Goal: Navigation & Orientation: Find specific page/section

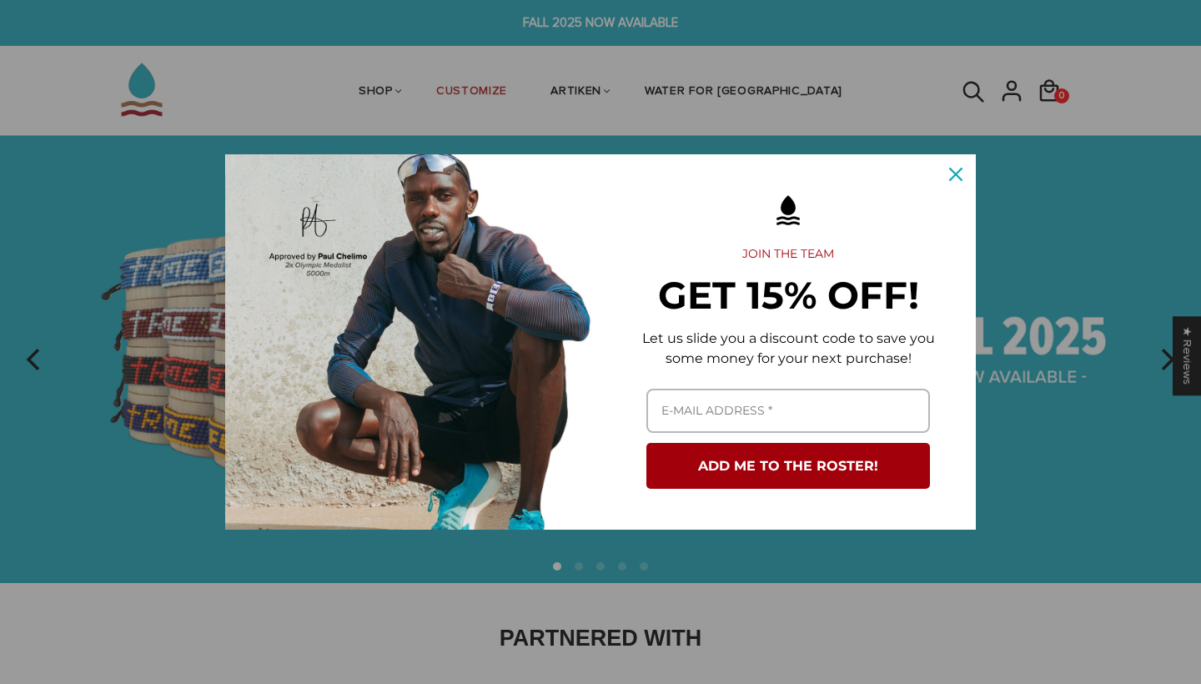
click at [956, 175] on icon "close icon" at bounding box center [955, 174] width 13 height 13
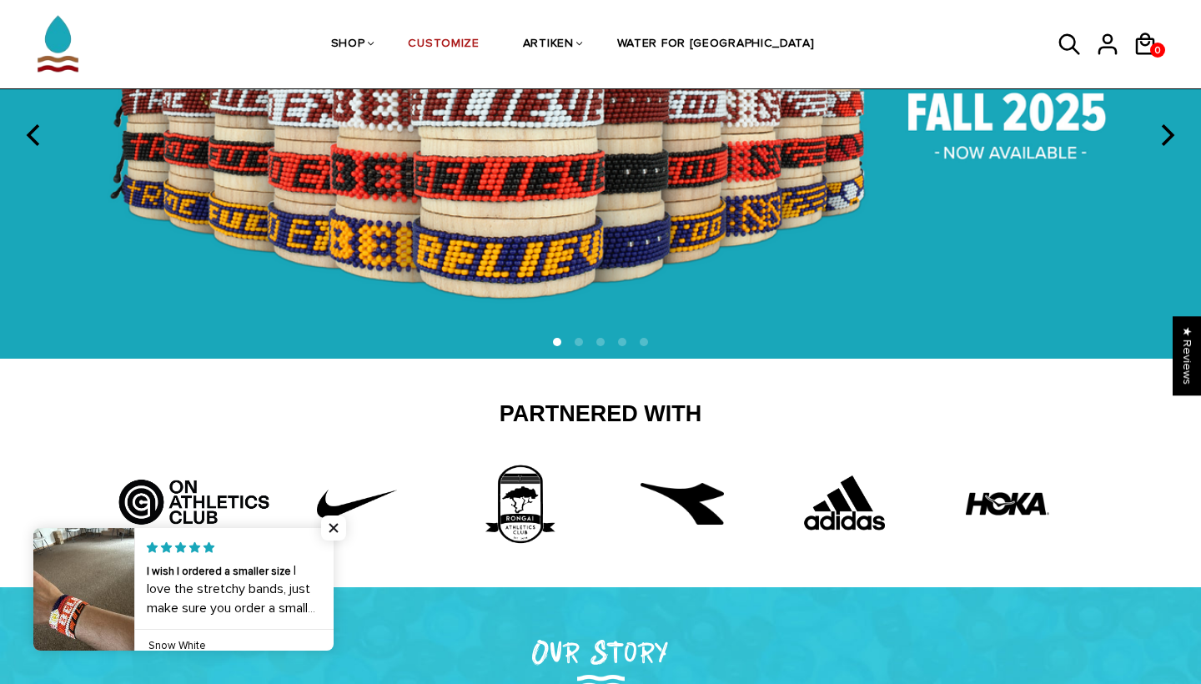
scroll to position [571, 0]
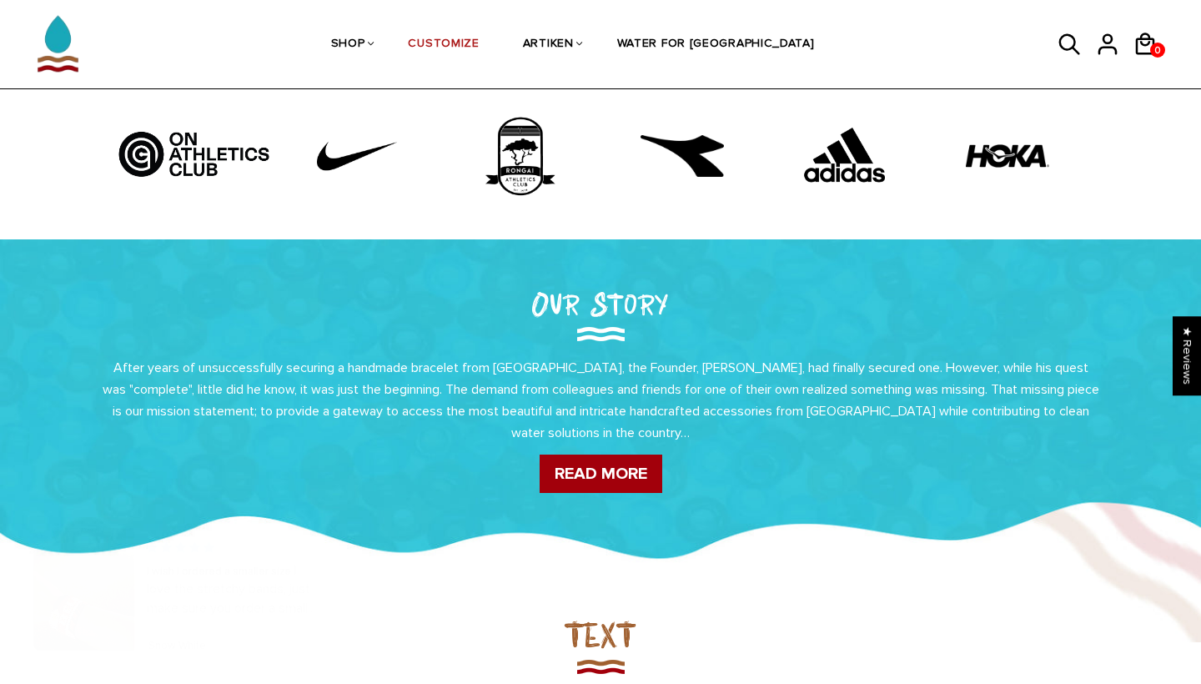
click at [334, 591] on link at bounding box center [334, 589] width 0 height 123
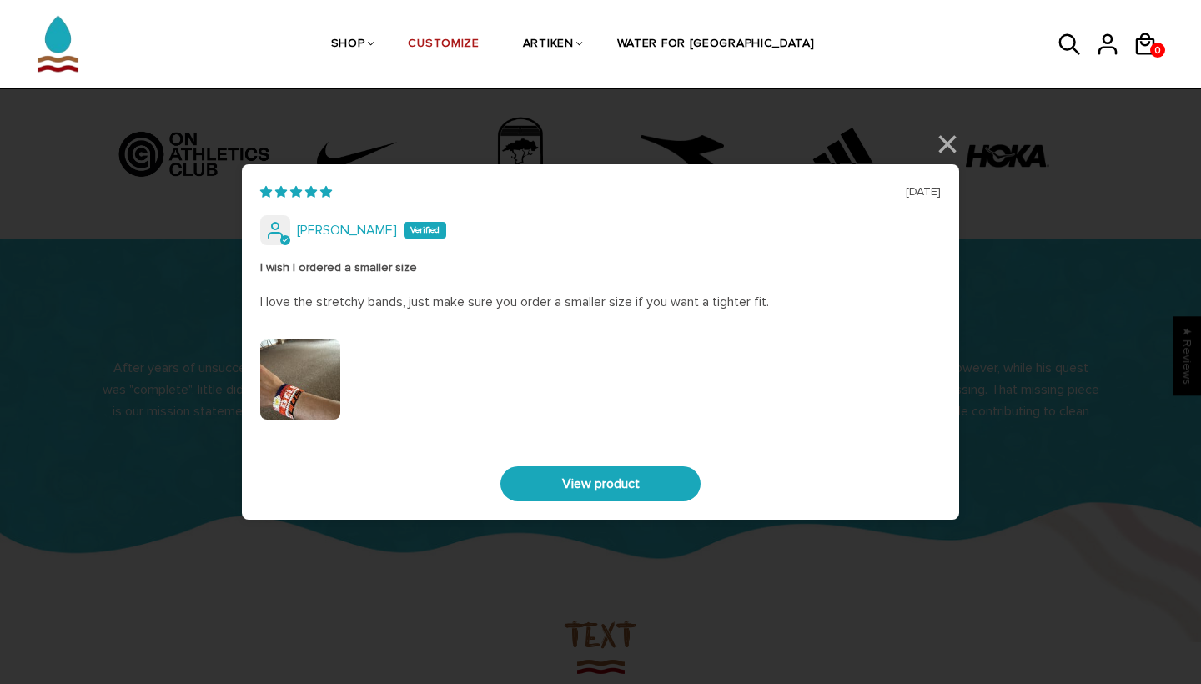
click at [941, 145] on div "07/09/2025 Phillip Grothus I wish I ordered a smaller size I love the stretchy …" at bounding box center [600, 342] width 1201 height 684
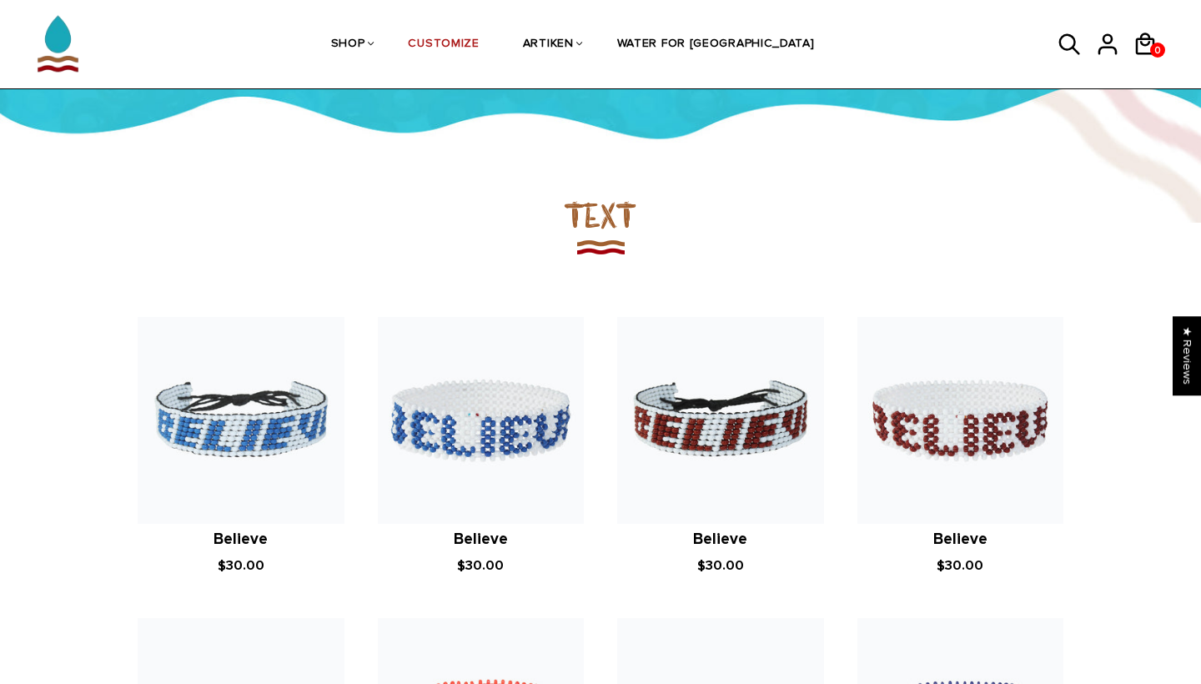
scroll to position [991, 0]
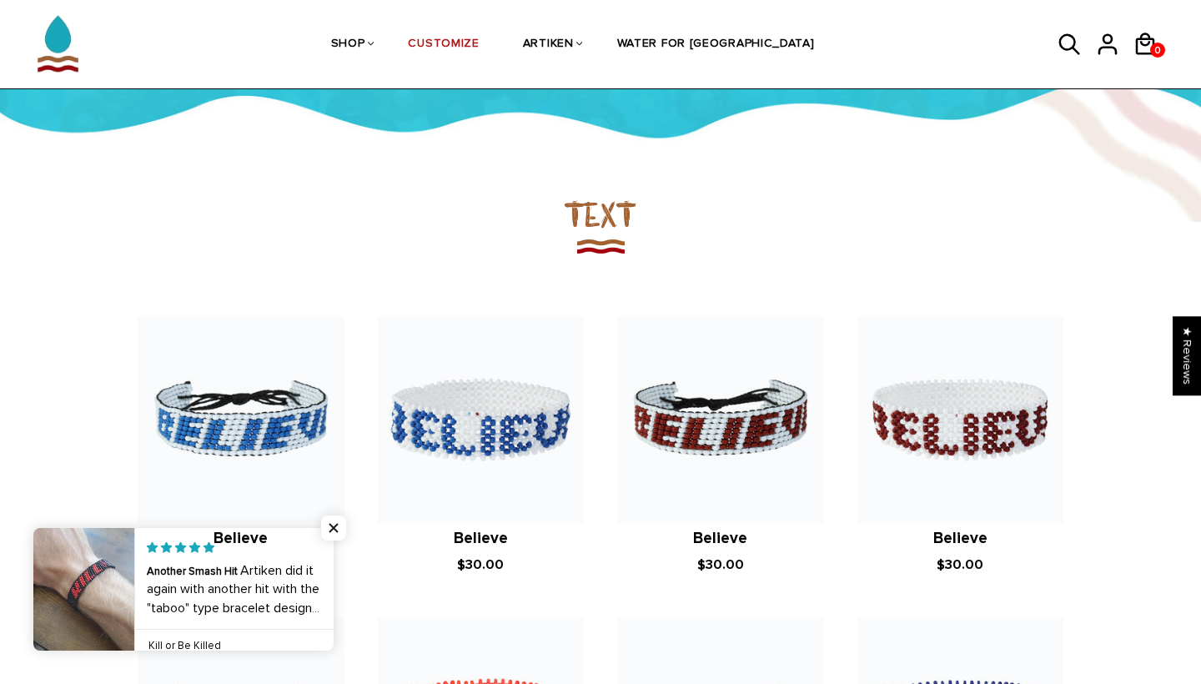
click at [329, 531] on h2 "Believe" at bounding box center [241, 539] width 207 height 20
click at [333, 519] on span "Close popup widget" at bounding box center [333, 527] width 25 height 25
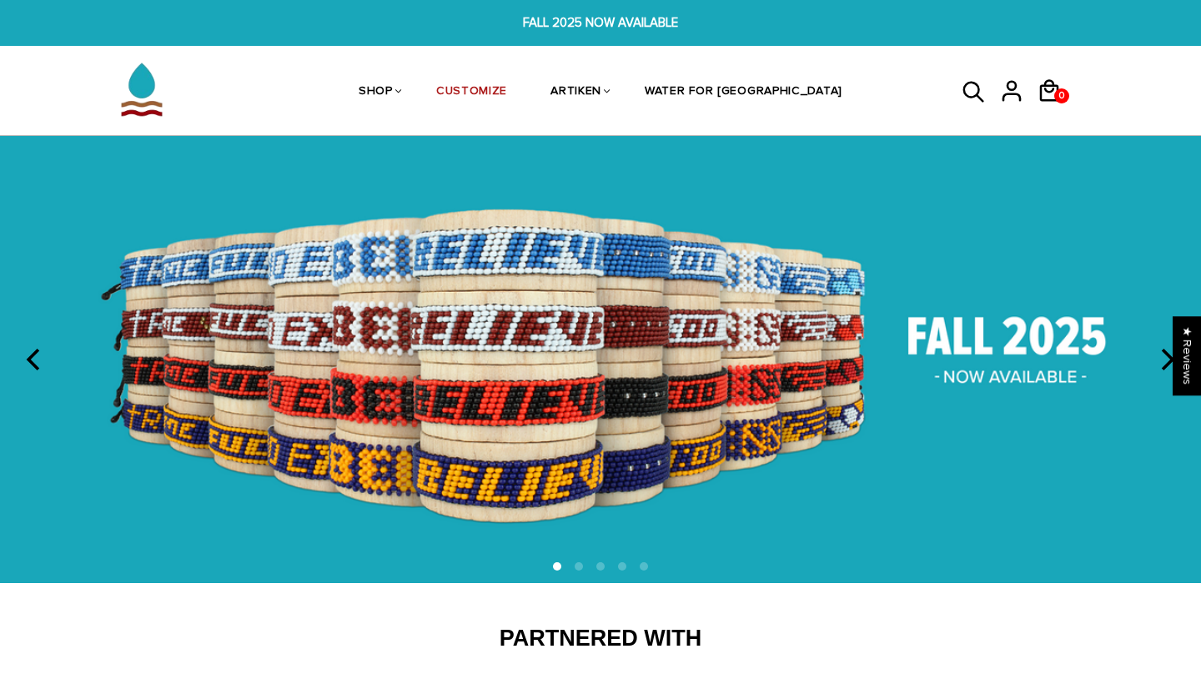
scroll to position [0, 0]
click at [507, 106] on link "CUSTOMIZE" at bounding box center [471, 92] width 71 height 88
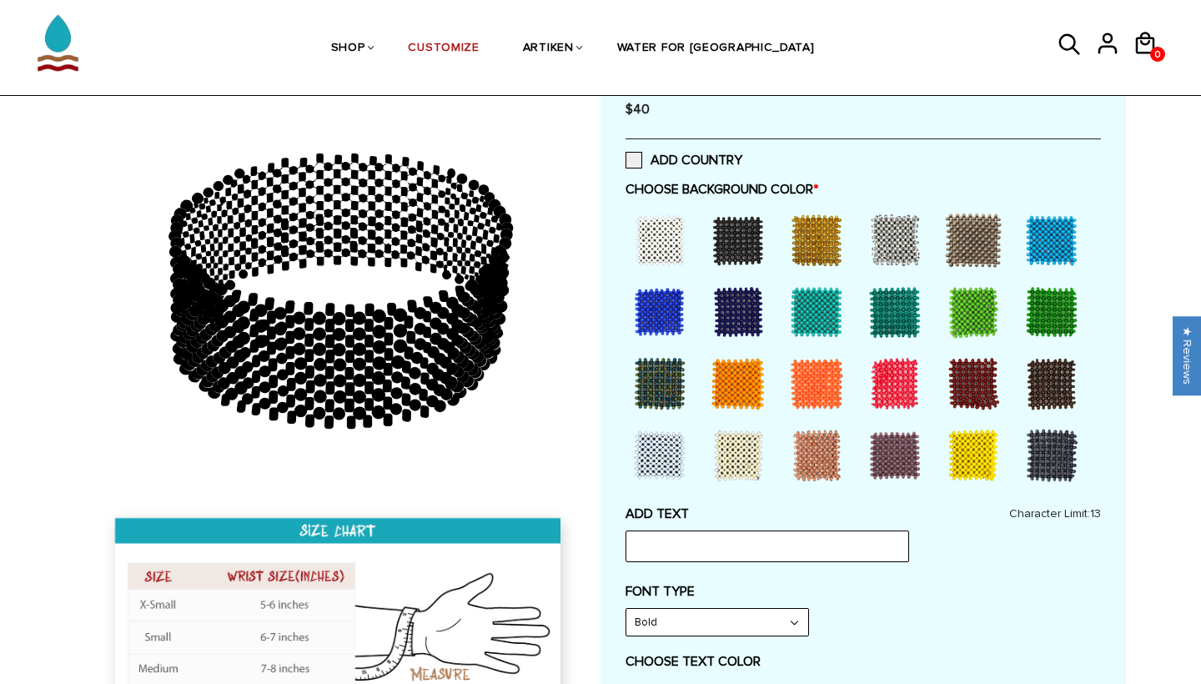
scroll to position [397, 0]
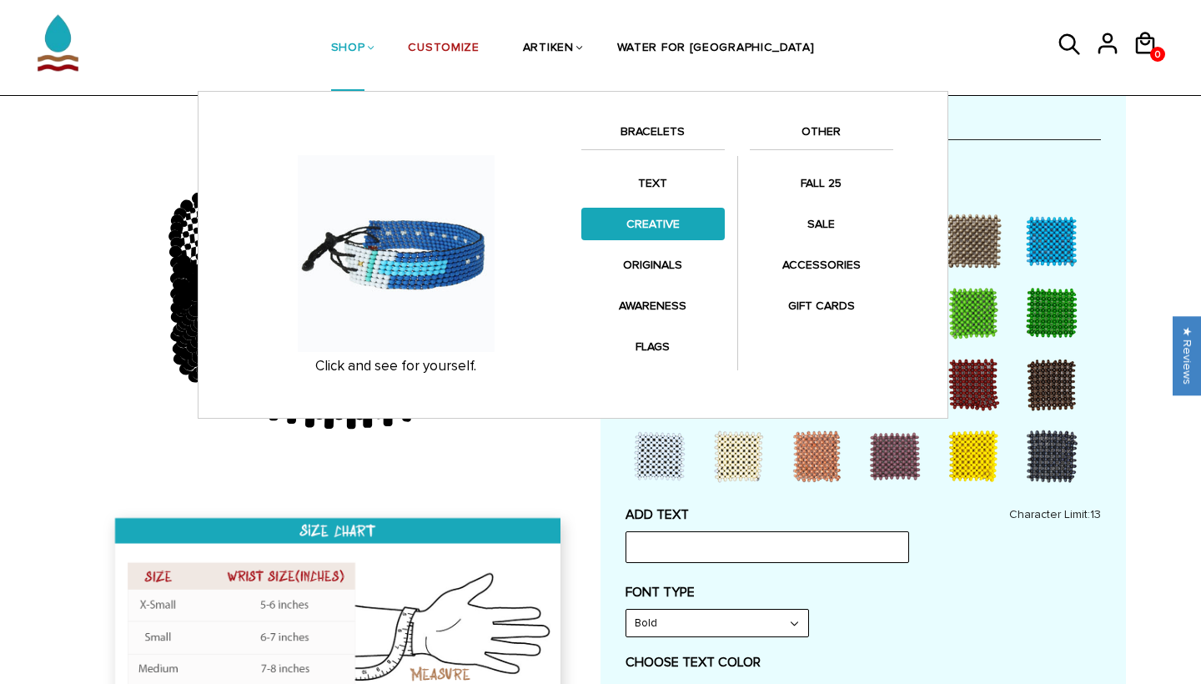
click at [652, 223] on link "CREATIVE" at bounding box center [652, 224] width 143 height 33
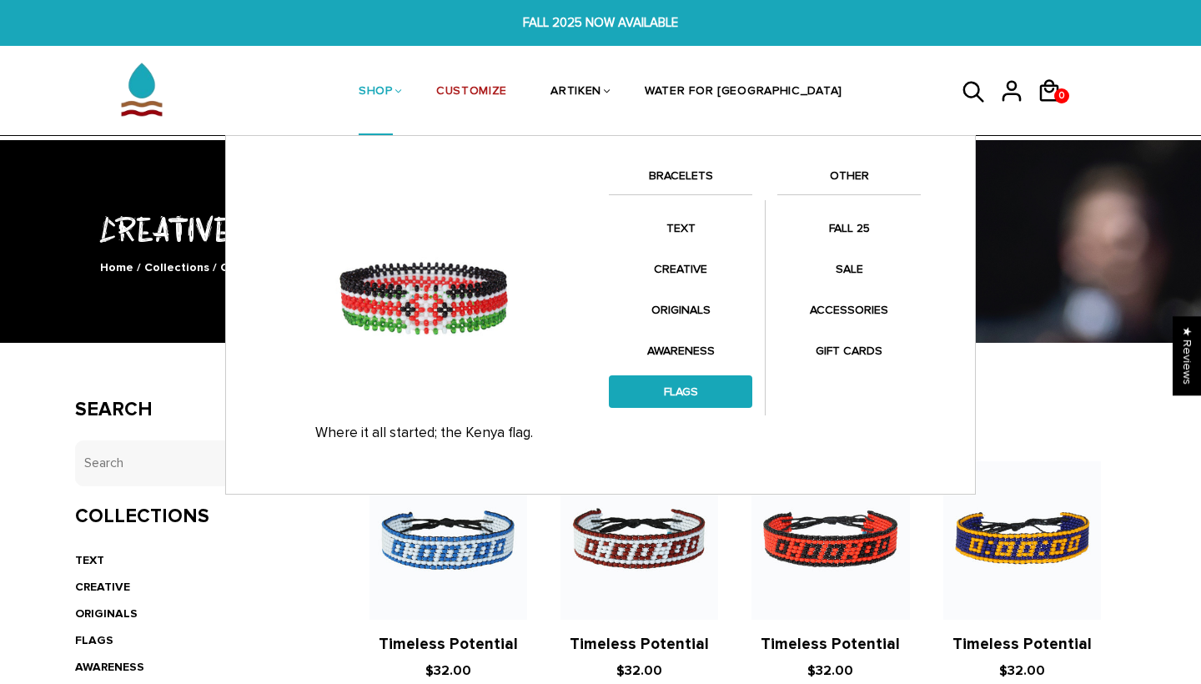
click at [667, 379] on link "FLAGS" at bounding box center [680, 391] width 143 height 33
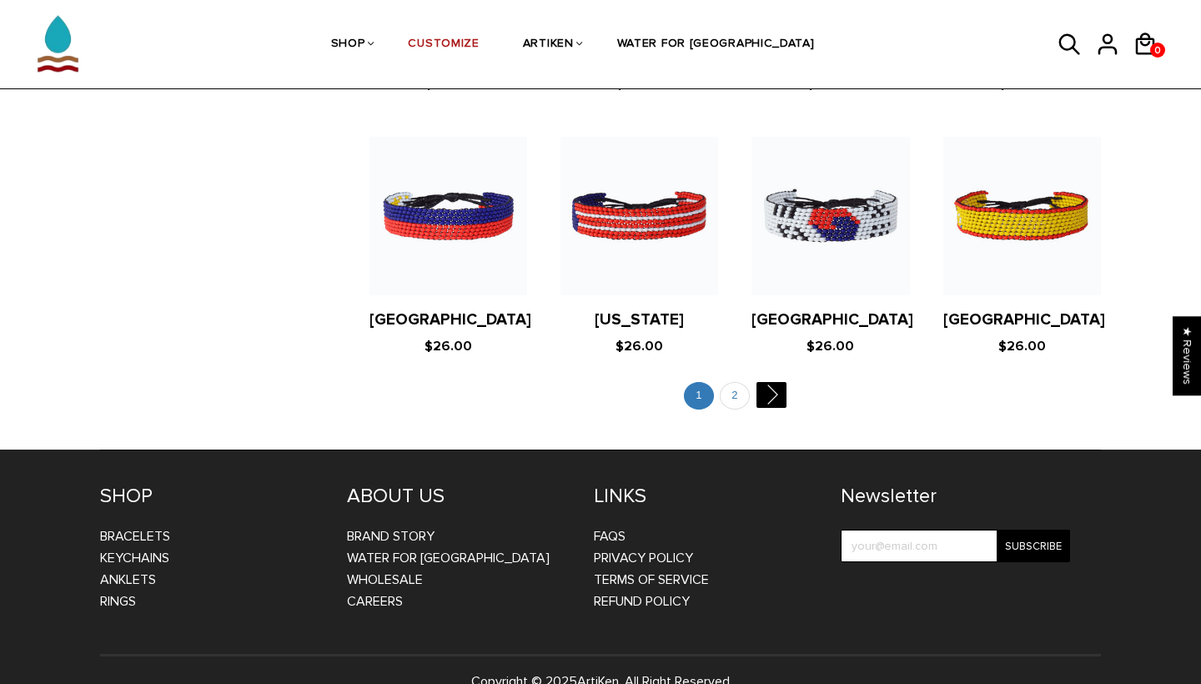
scroll to position [3264, 0]
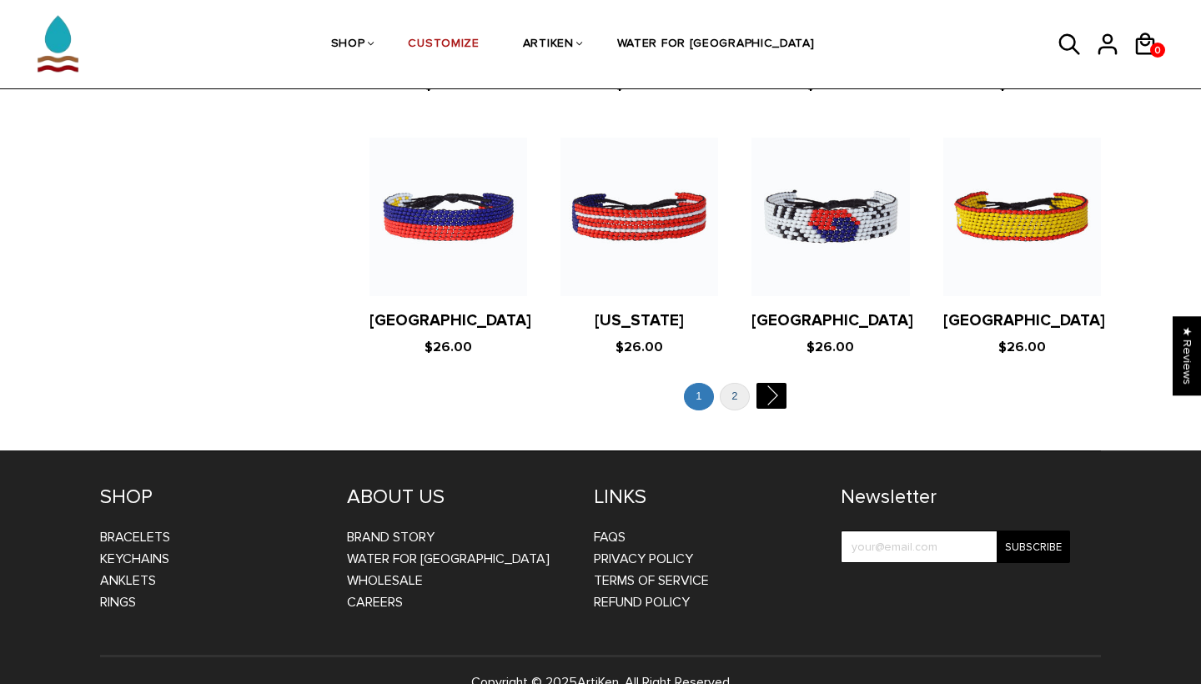
click at [728, 383] on link "2" at bounding box center [735, 397] width 30 height 28
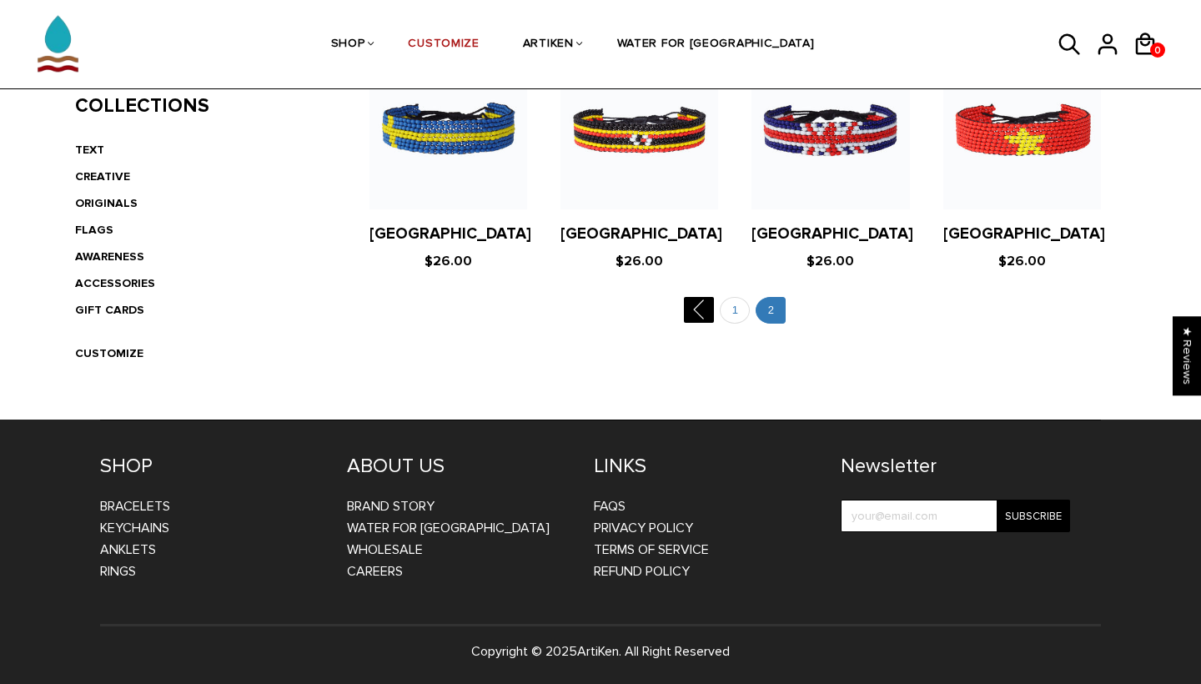
scroll to position [408, 0]
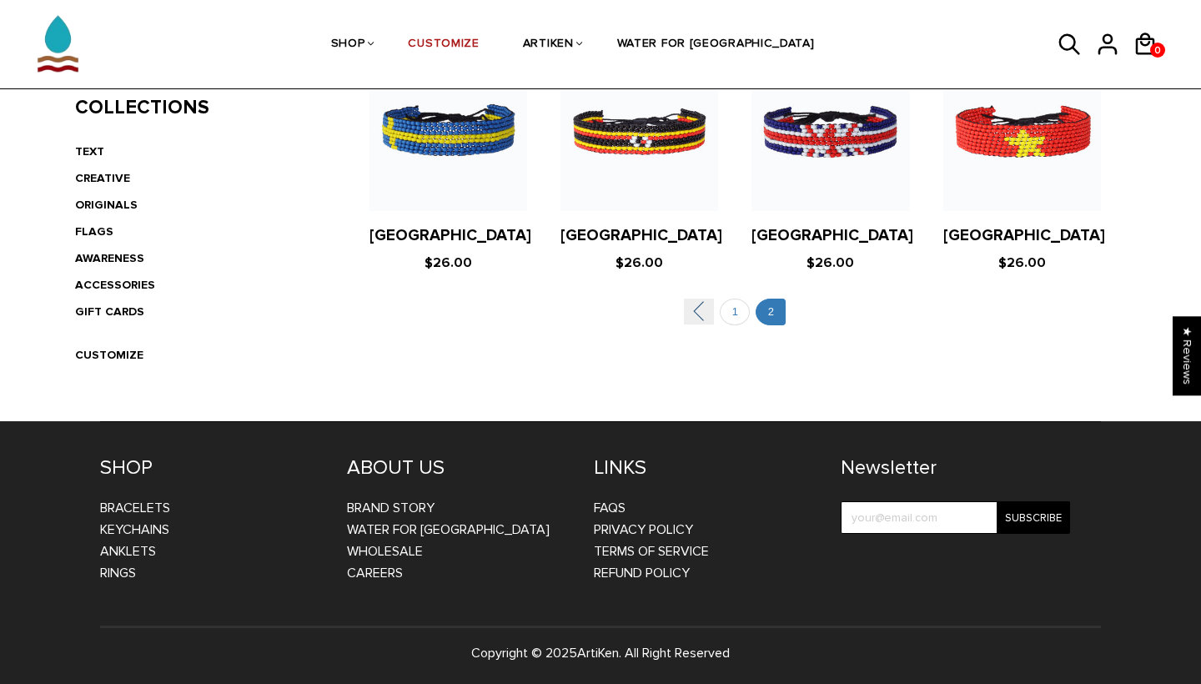
click at [697, 314] on link "" at bounding box center [699, 312] width 30 height 26
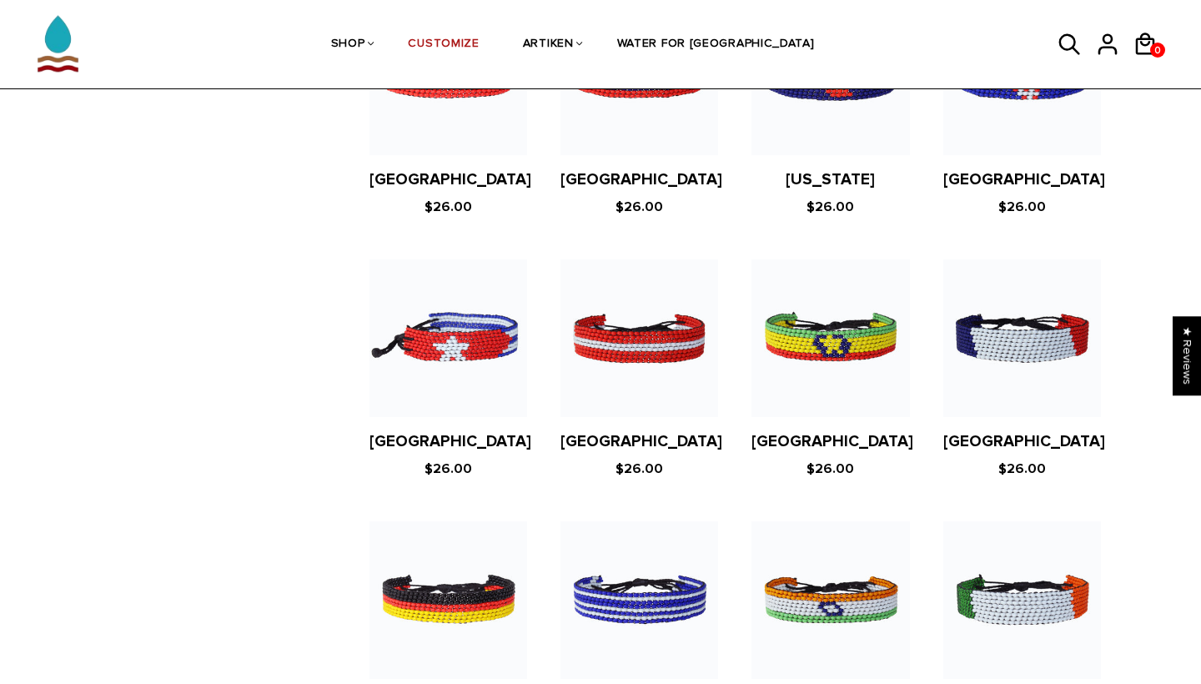
scroll to position [2094, 0]
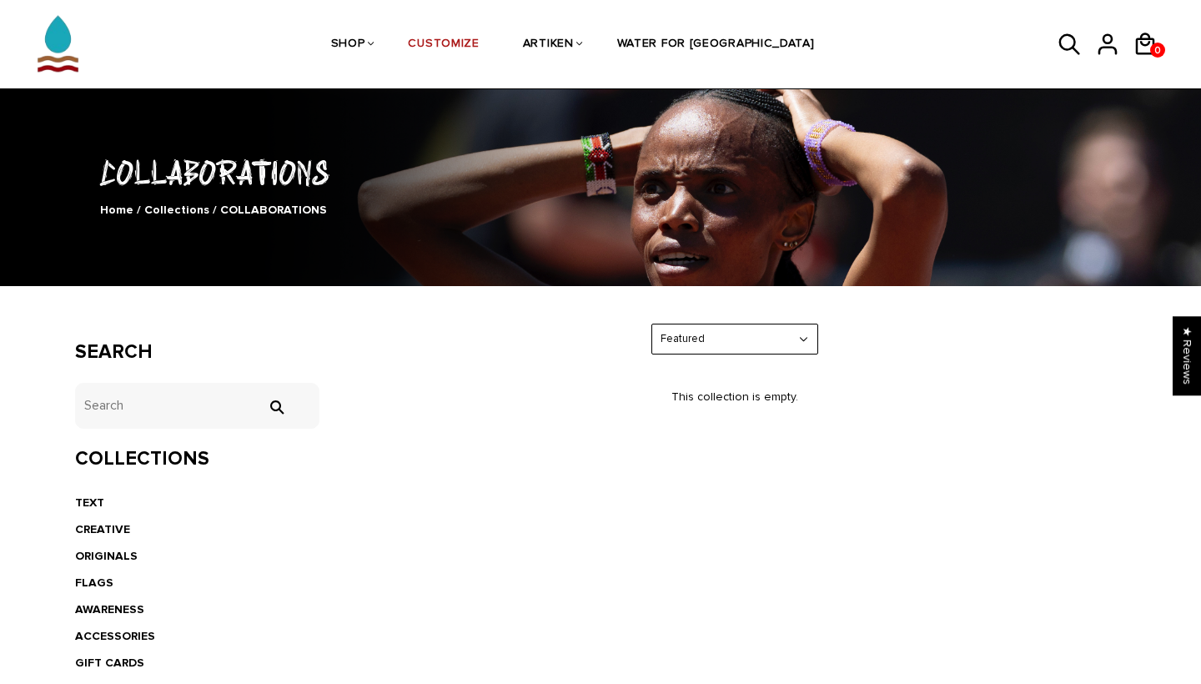
scroll to position [59, 0]
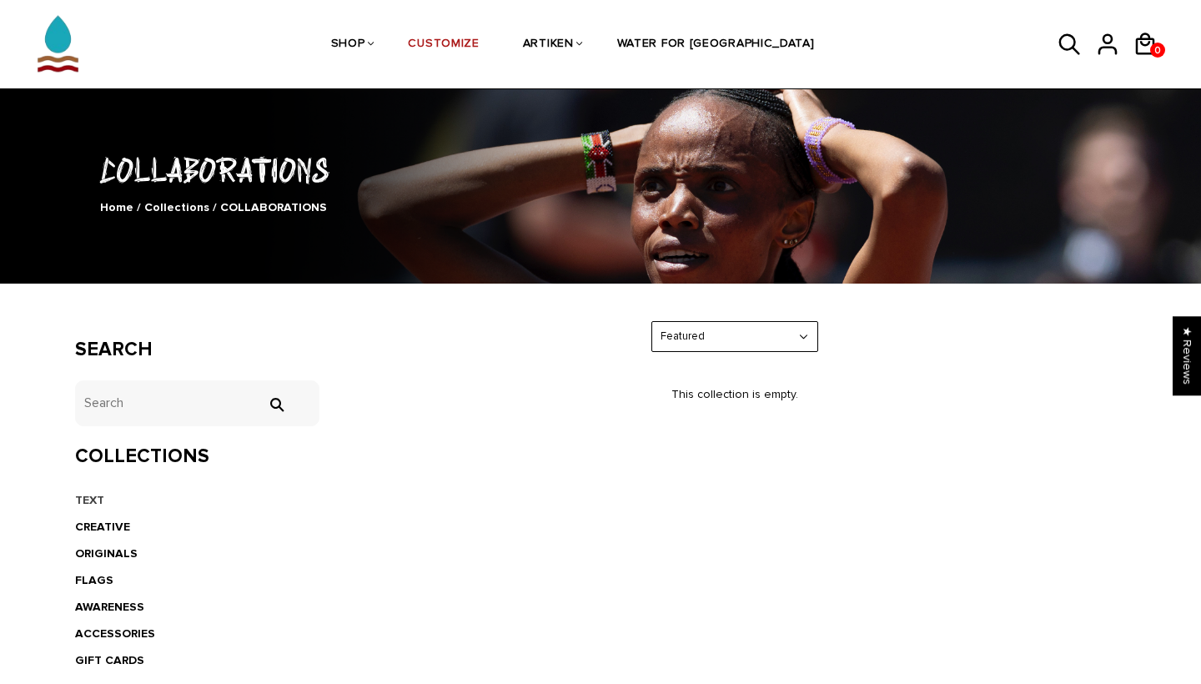
click at [87, 501] on link "TEXT" at bounding box center [89, 500] width 29 height 14
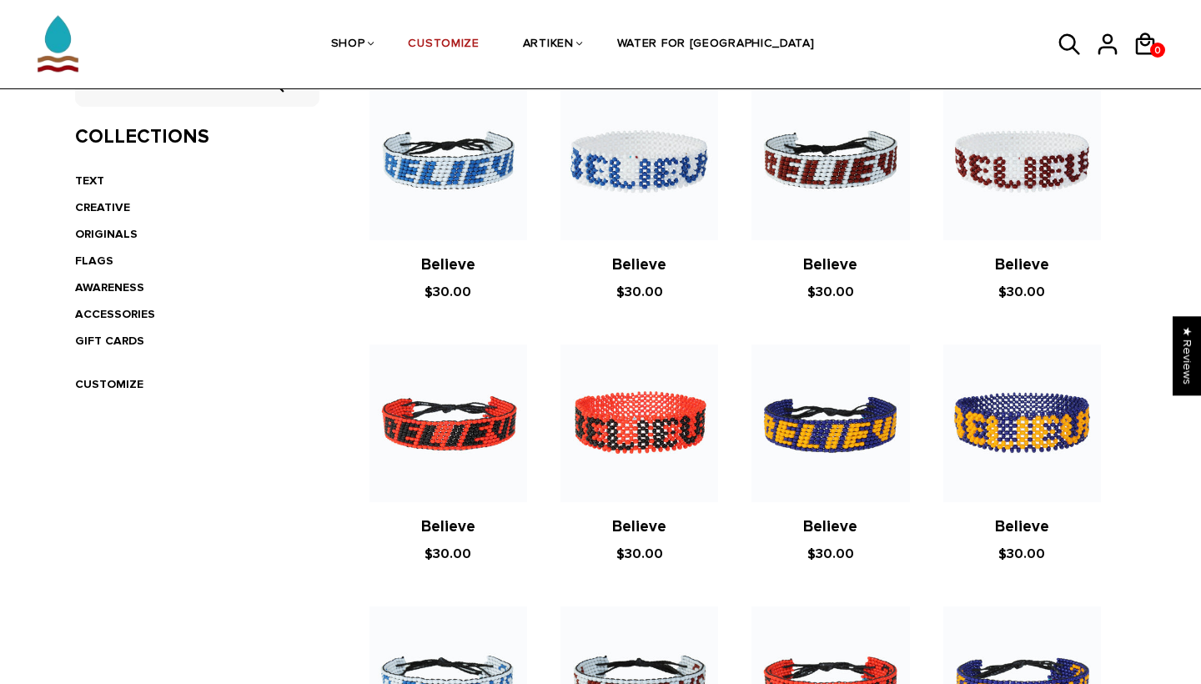
scroll to position [299, 0]
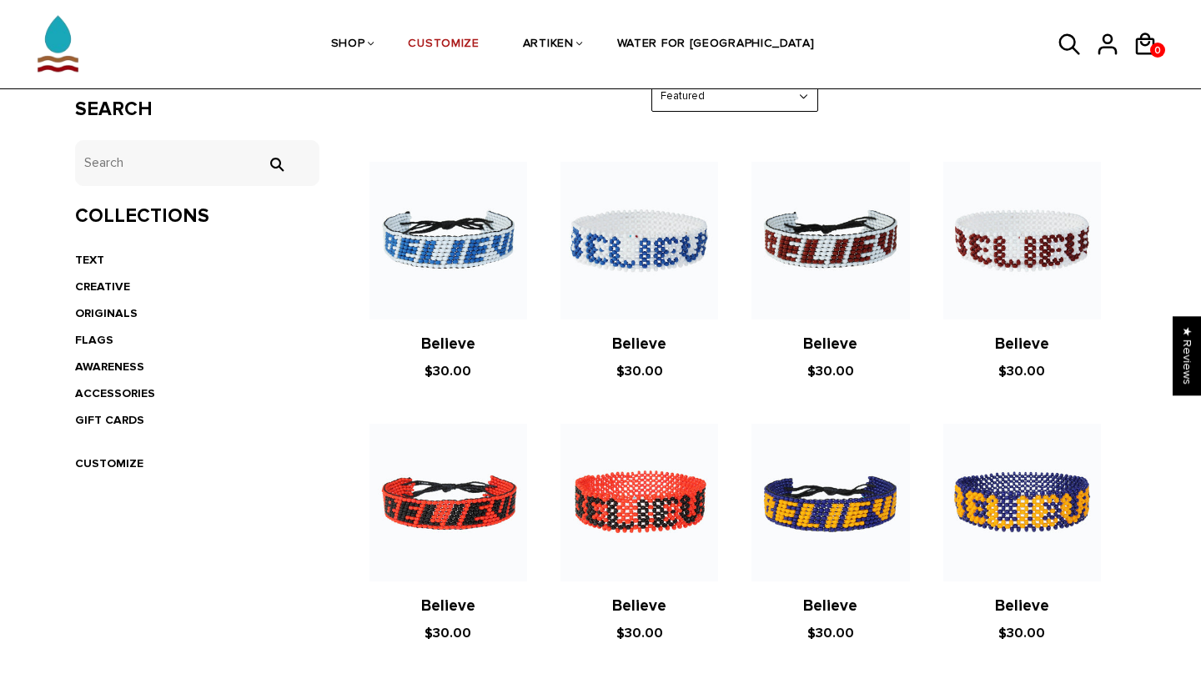
click at [110, 274] on li "CREATIVE" at bounding box center [197, 287] width 244 height 27
click at [108, 284] on link "CREATIVE" at bounding box center [102, 286] width 55 height 14
